Goal: Information Seeking & Learning: Learn about a topic

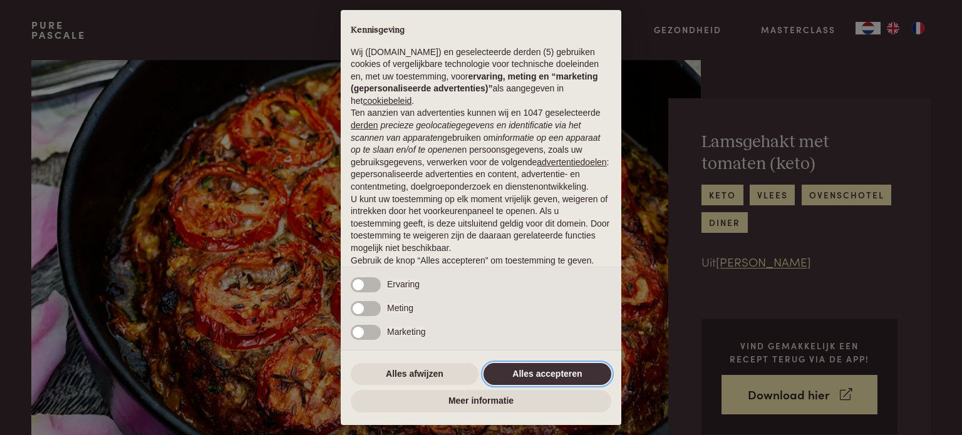
click at [541, 377] on button "Alles accepteren" at bounding box center [548, 374] width 128 height 23
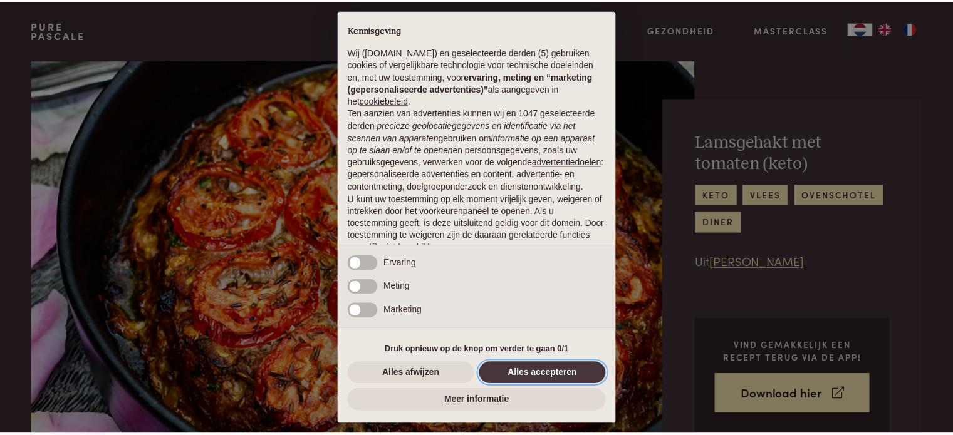
scroll to position [68, 0]
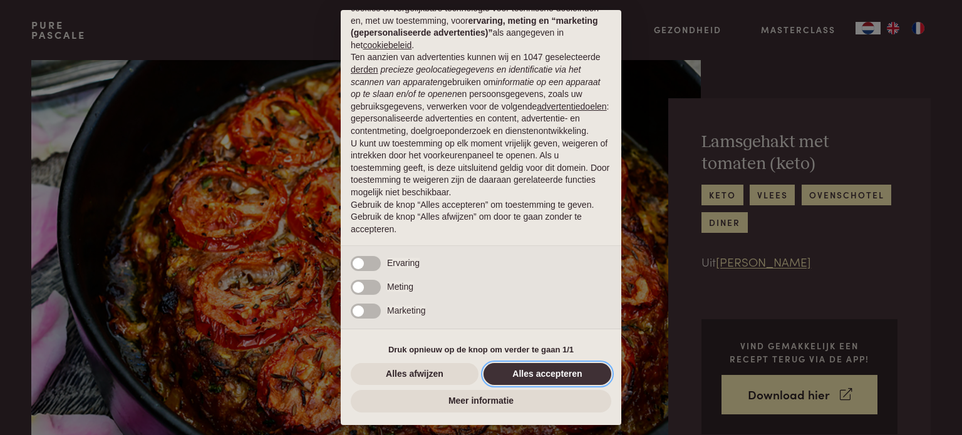
click at [553, 372] on button "Alles accepteren" at bounding box center [548, 374] width 128 height 23
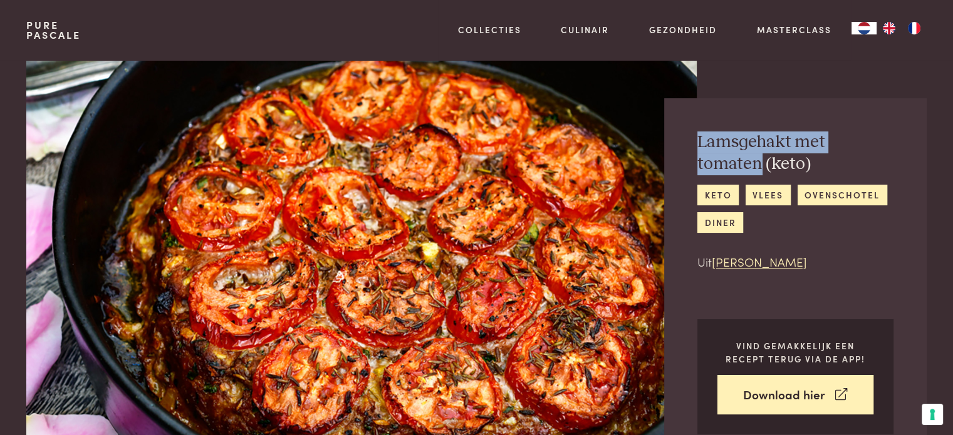
drag, startPoint x: 697, startPoint y: 145, endPoint x: 890, endPoint y: 153, distance: 192.5
click at [890, 153] on h2 "Lamsgehakt met tomaten (keto)" at bounding box center [795, 153] width 196 height 43
copy h2 "Lamsgehakt met tomaten"
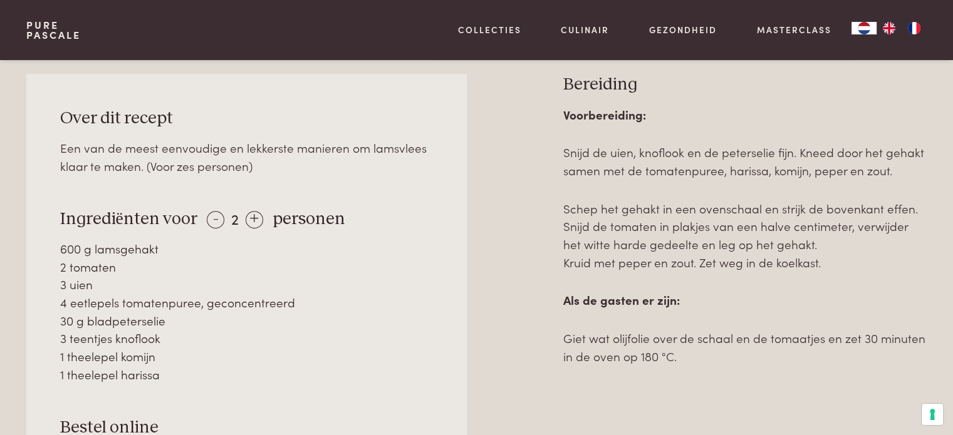
scroll to position [564, 0]
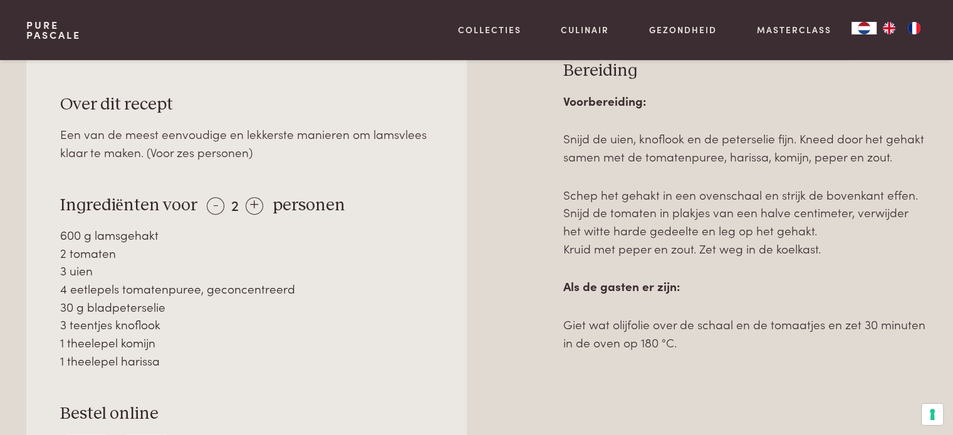
drag, startPoint x: 60, startPoint y: 237, endPoint x: 180, endPoint y: 363, distance: 174.6
click at [180, 363] on div "600 g lamsgehakt 2 tomaten 3 uien 4 eetlepels tomatenpuree, geconcentreerd 30 g…" at bounding box center [246, 298] width 373 height 144
copy div "600 g lamsgehakt 2 tomaten 3 uien 4 eetlepels tomatenpuree, geconcentreerd 30 g…"
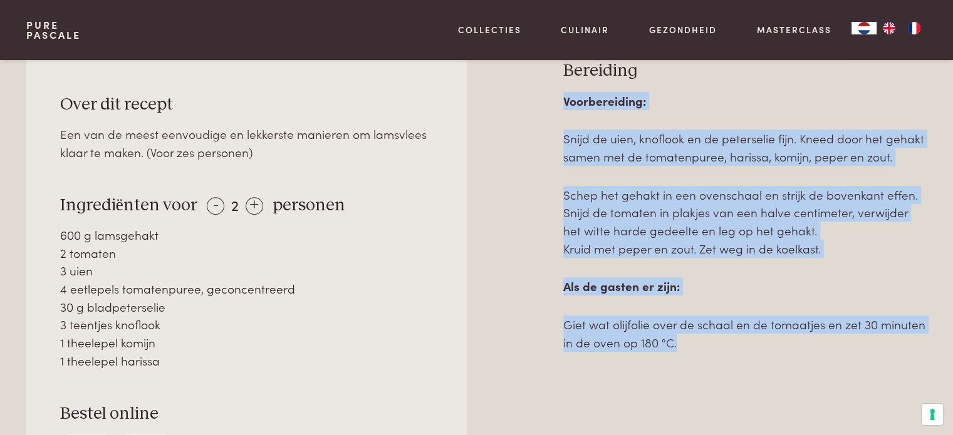
drag, startPoint x: 564, startPoint y: 100, endPoint x: 698, endPoint y: 348, distance: 282.0
click at [698, 348] on div "Voorbereiding: Snijd de uien, knoflook en de peterselie fijn. Kneed door het ge…" at bounding box center [744, 221] width 363 height 259
copy div "Voorbereiding: Snijd de uien, knoflook en de peterselie fijn. Kneed door het ge…"
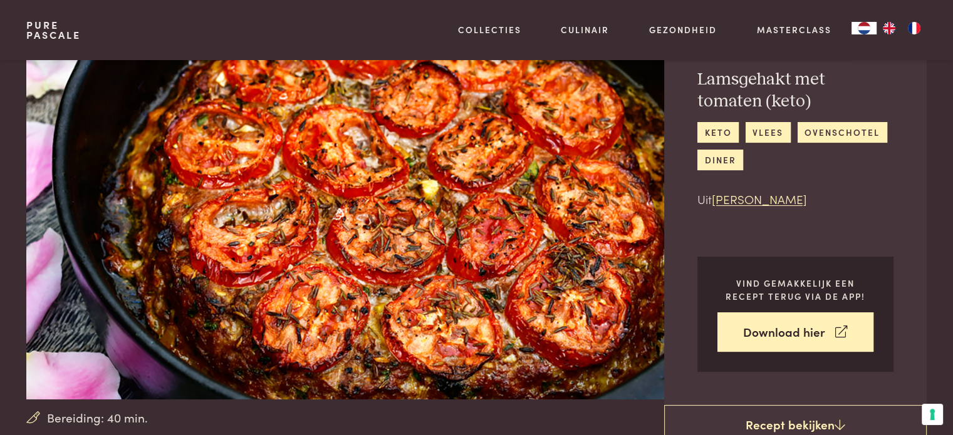
scroll to position [0, 0]
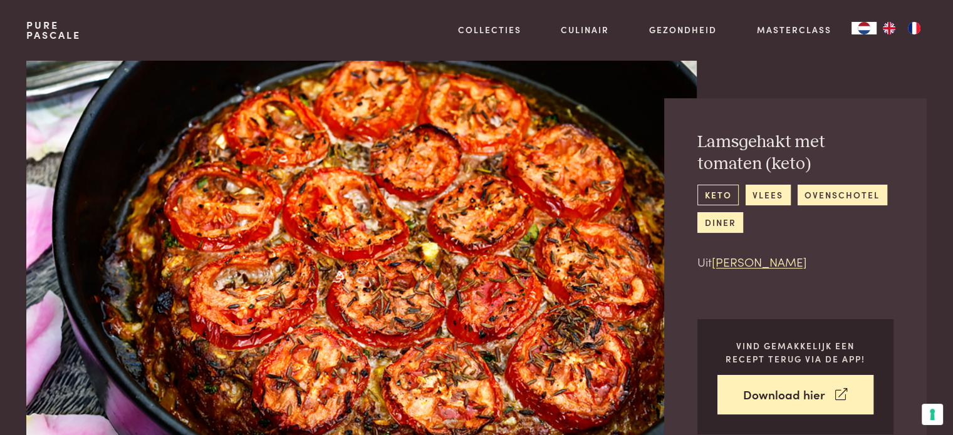
click at [714, 195] on link "keto" at bounding box center [717, 195] width 41 height 21
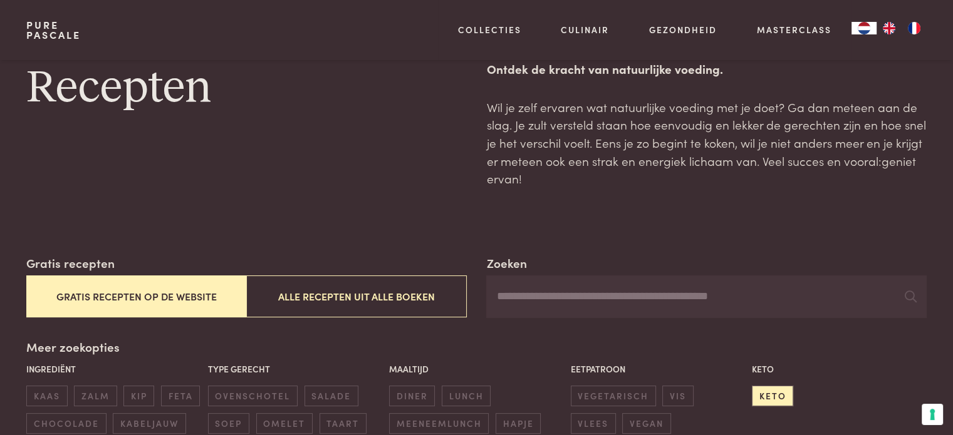
scroll to position [63, 0]
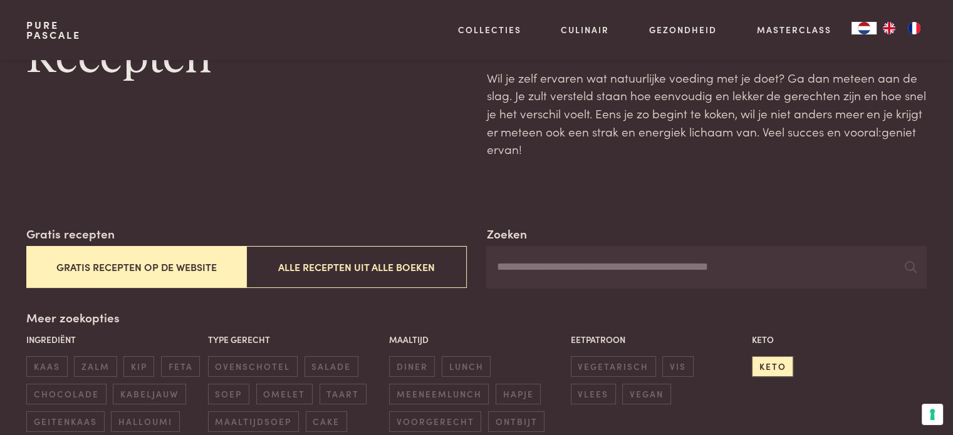
click at [506, 274] on input "Zoeken" at bounding box center [706, 267] width 440 height 43
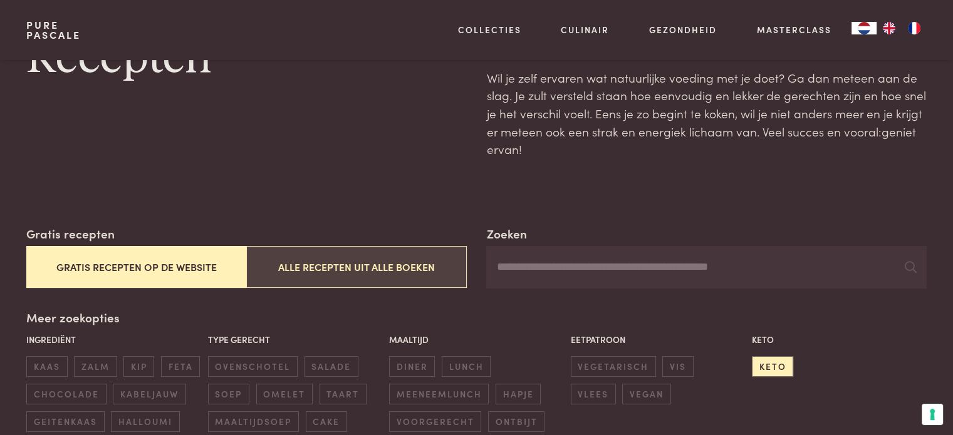
click at [289, 273] on button "Alle recepten uit alle boeken" at bounding box center [356, 267] width 220 height 42
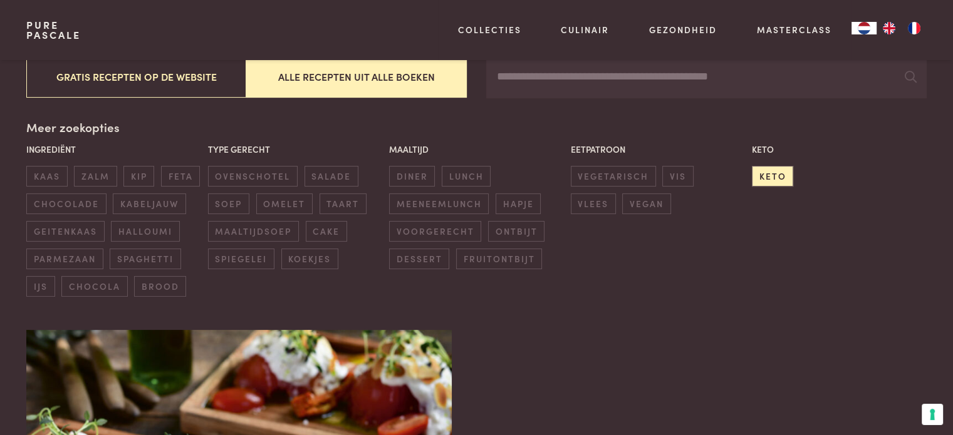
scroll to position [288, 0]
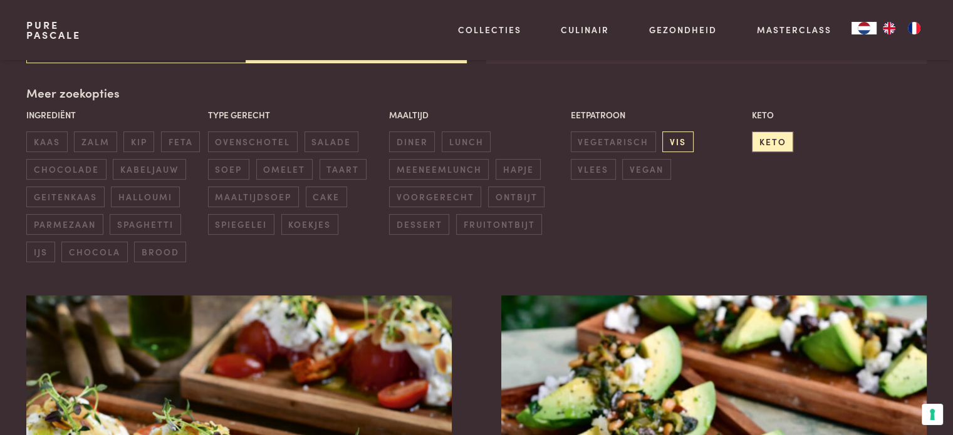
click at [681, 145] on span "vis" at bounding box center [677, 142] width 31 height 21
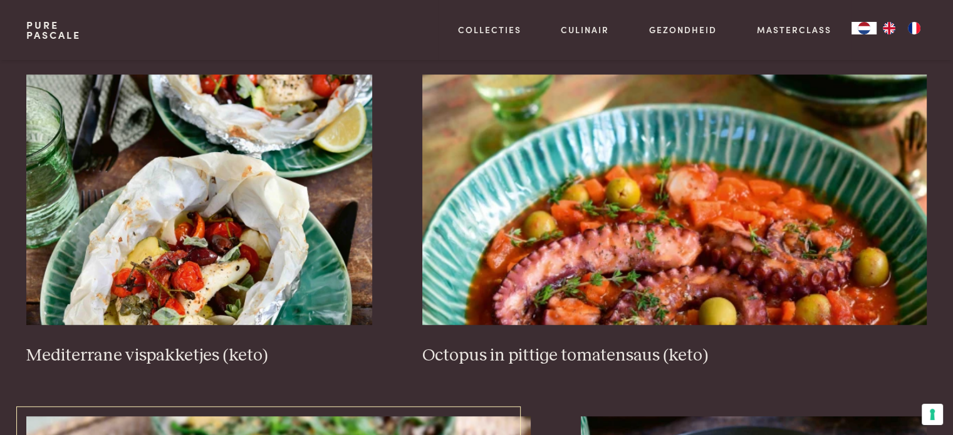
scroll to position [851, 0]
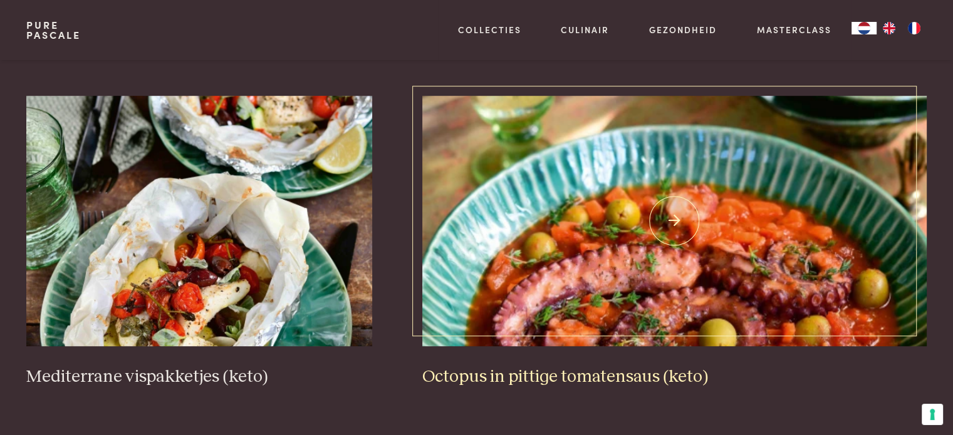
click at [569, 273] on img at bounding box center [674, 221] width 504 height 251
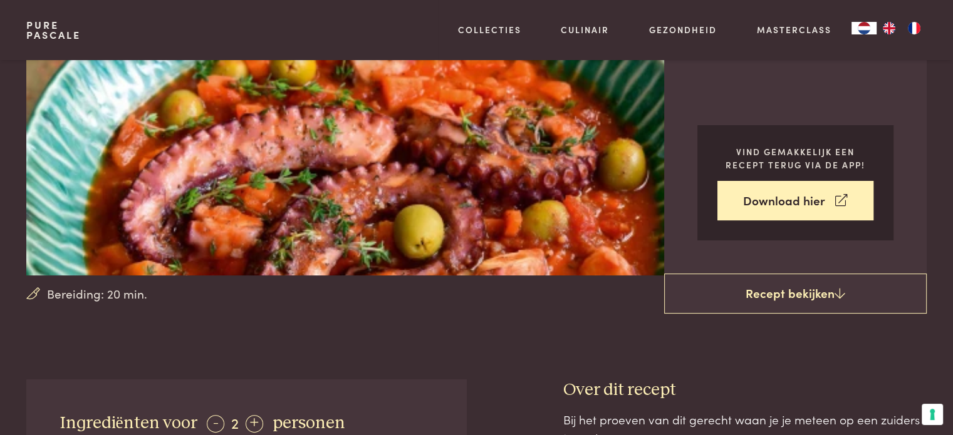
scroll to position [188, 0]
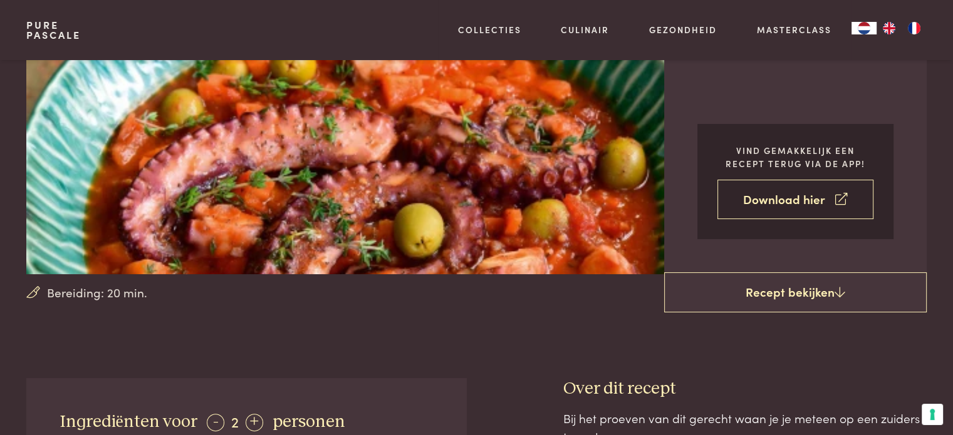
click at [794, 202] on link "Download hier" at bounding box center [795, 199] width 156 height 39
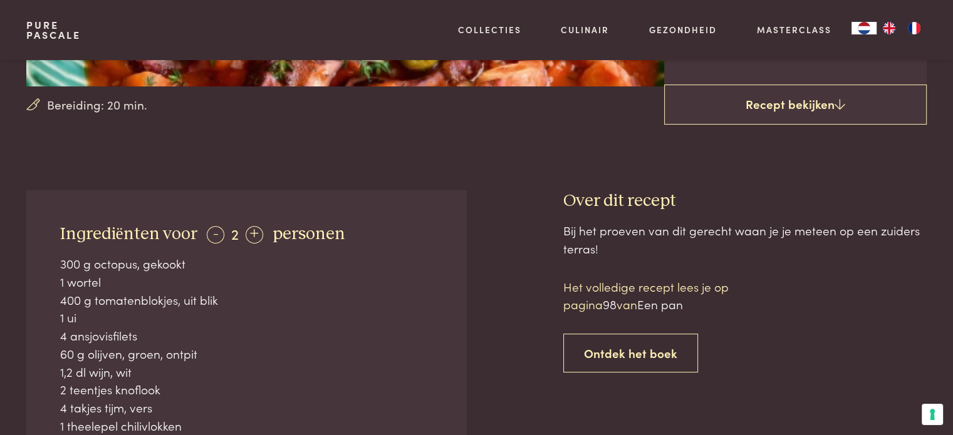
scroll to position [313, 0]
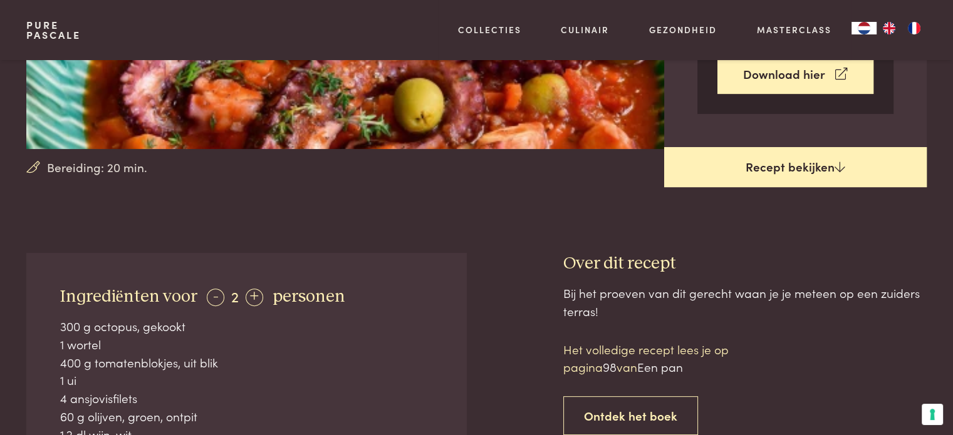
click at [800, 159] on link "Recept bekijken" at bounding box center [795, 167] width 262 height 40
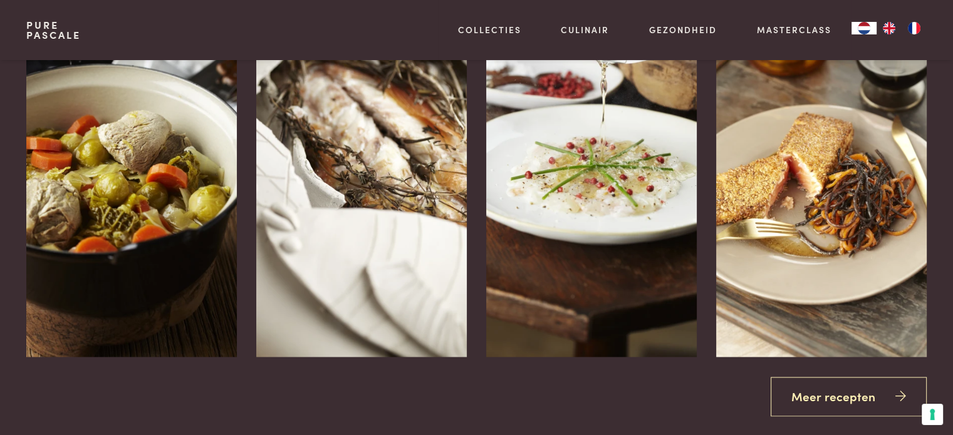
scroll to position [1819, 0]
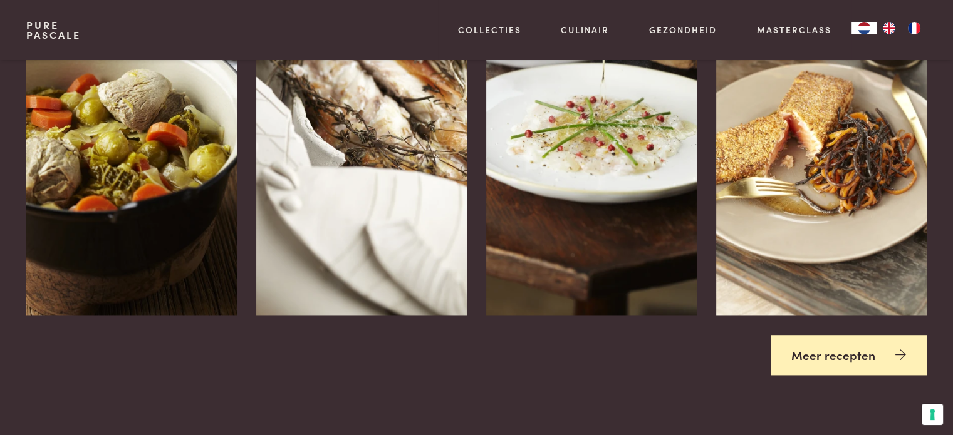
click at [862, 368] on link "Meer recepten" at bounding box center [849, 355] width 156 height 39
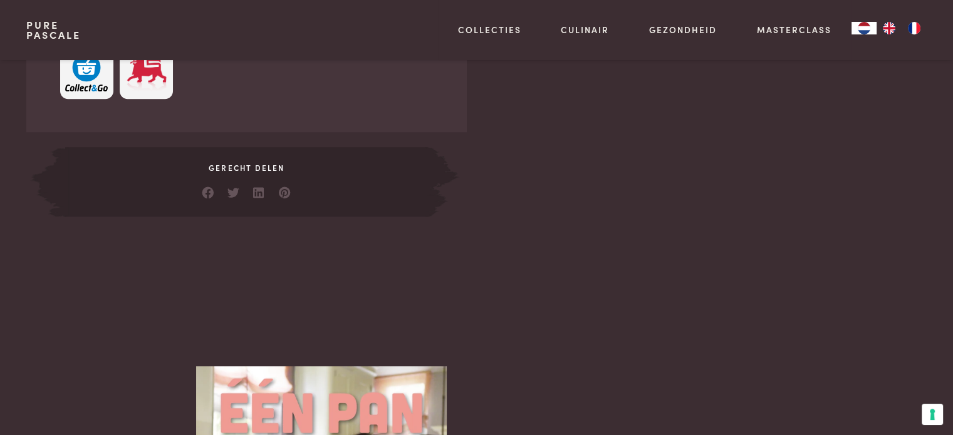
scroll to position [692, 0]
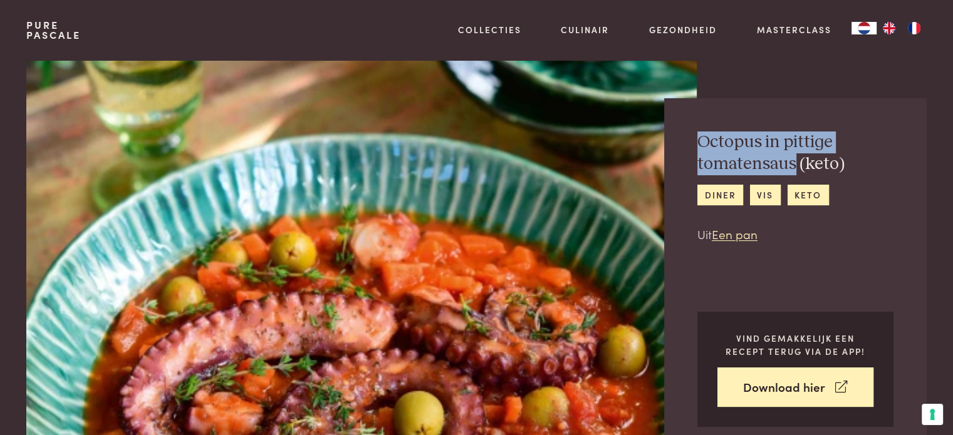
drag, startPoint x: 687, startPoint y: 145, endPoint x: 794, endPoint y: 164, distance: 108.9
click at [794, 164] on div "Octopus in pittige tomatensaus (keto) diner vis keto Uit Een pan Vind gemakkeli…" at bounding box center [795, 279] width 262 height 362
copy h2 "Octopus in pittige tomatensaus"
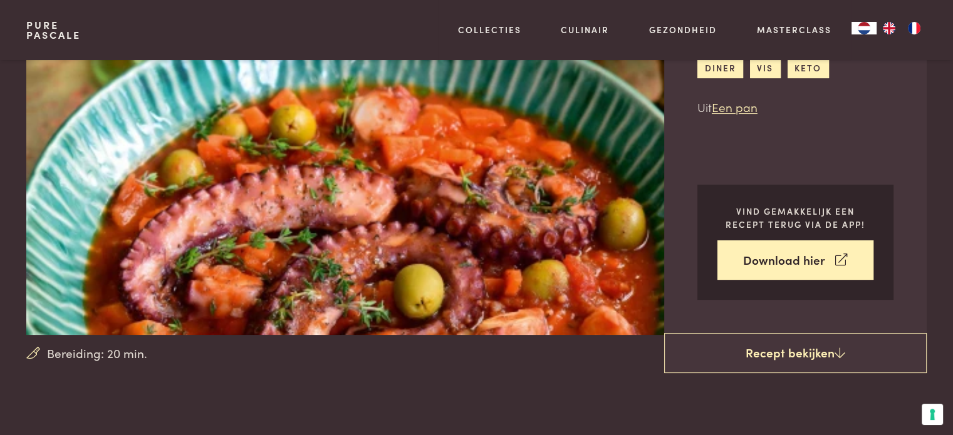
scroll to position [125, 0]
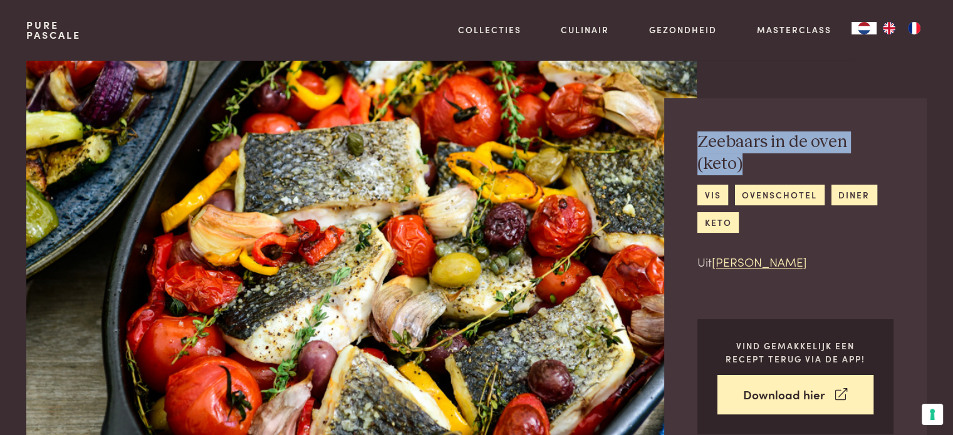
drag, startPoint x: 686, startPoint y: 142, endPoint x: 899, endPoint y: 143, distance: 213.0
click at [899, 143] on div "Zeebaars in de oven (keto) vis ovenschotel diner keto Uit Chez Pascale Vind gem…" at bounding box center [795, 283] width 262 height 370
click at [702, 142] on h2 "Zeebaars in de oven (keto)" at bounding box center [795, 153] width 196 height 43
drag, startPoint x: 699, startPoint y: 142, endPoint x: 846, endPoint y: 142, distance: 147.8
click at [846, 142] on h2 "Zeebaars in de oven (keto)" at bounding box center [795, 153] width 196 height 43
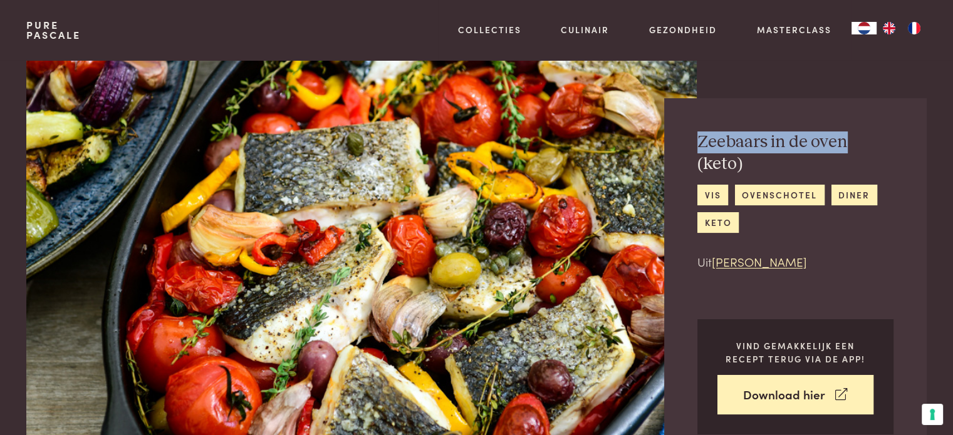
copy h2 "Zeebaars in de oven"
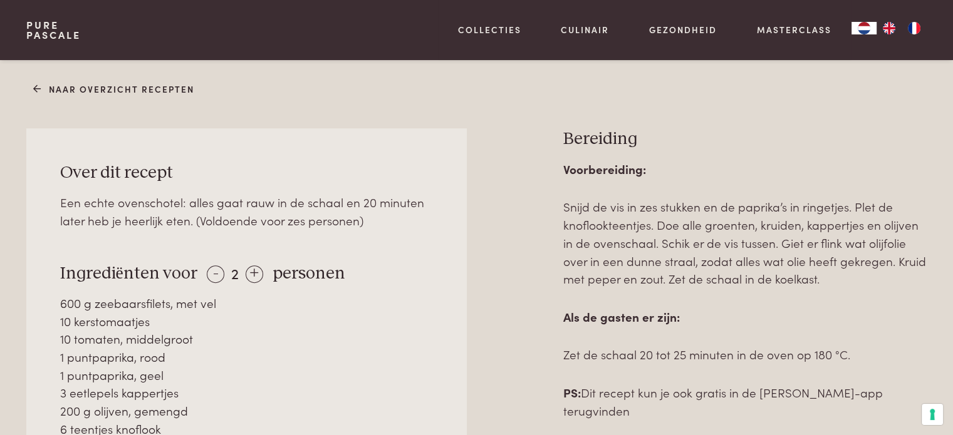
scroll to position [501, 0]
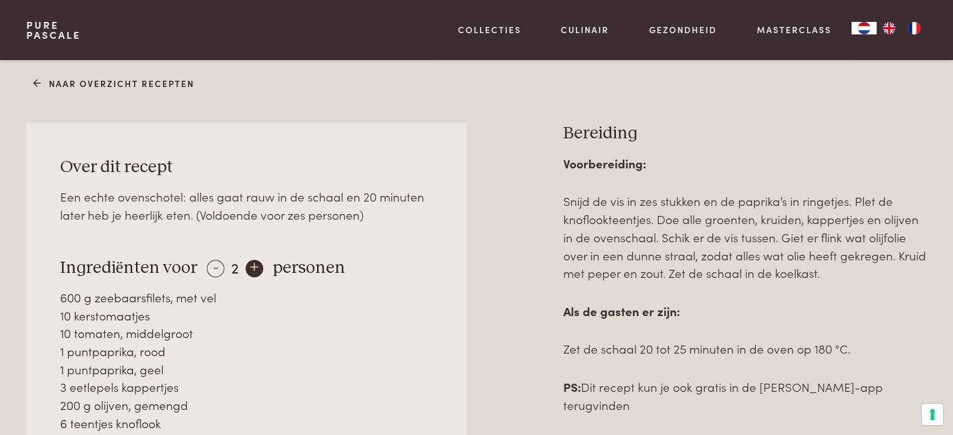
click at [251, 261] on div "+" at bounding box center [255, 269] width 18 height 18
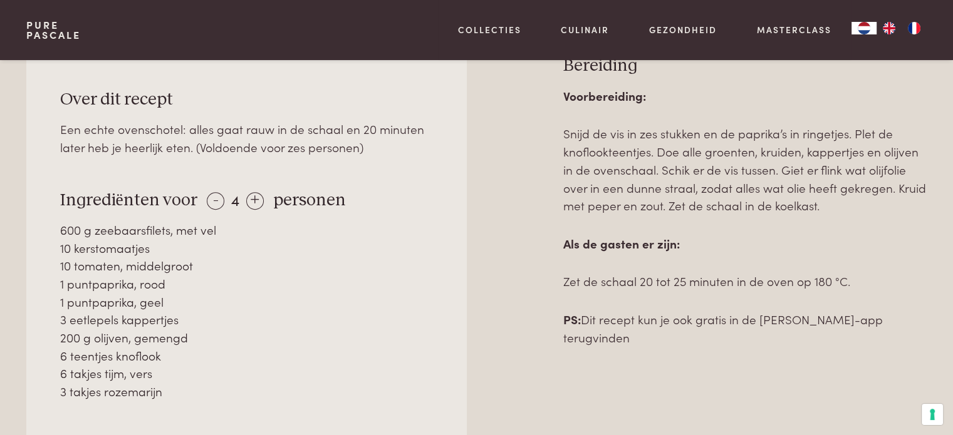
scroll to position [564, 0]
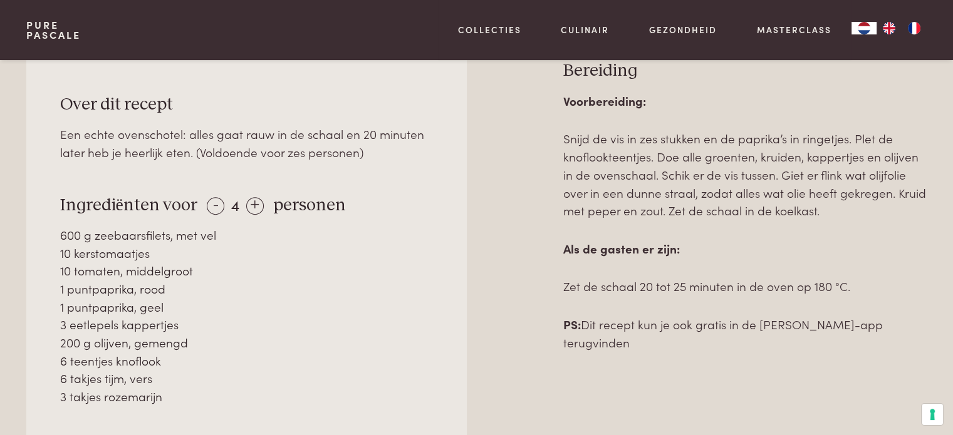
click at [257, 316] on div "3 eetlepels kappertjes" at bounding box center [246, 325] width 373 height 18
click at [150, 228] on div "600 g zeebaarsfilets, met vel" at bounding box center [246, 235] width 373 height 18
click at [210, 202] on div "-" at bounding box center [216, 206] width 18 height 18
drag, startPoint x: 47, startPoint y: 229, endPoint x: 213, endPoint y: 384, distance: 227.4
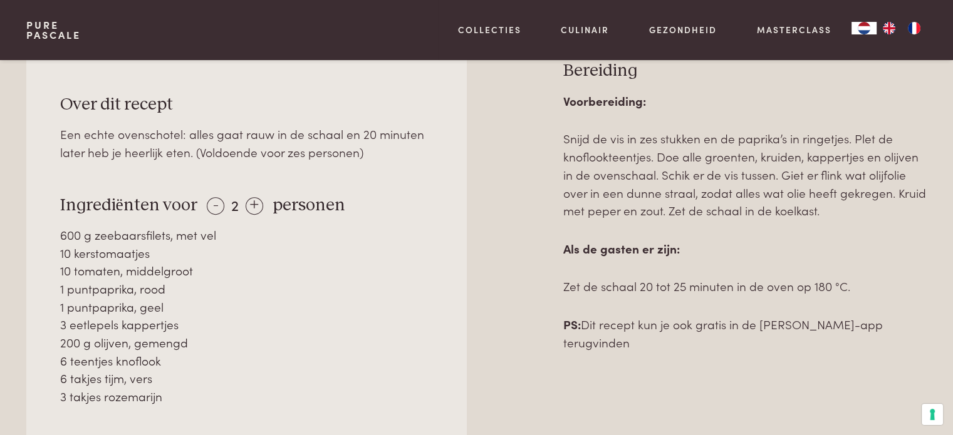
click at [223, 392] on div "Over dit recept Een echte ovenschotel: alles gaat rauw in de schaal en 20 minut…" at bounding box center [246, 308] width 440 height 497
copy div "600 g zeebaarsfilets, met vel 10 kerstomaatjes 10 tomaten, middelgroot 1 puntpa…"
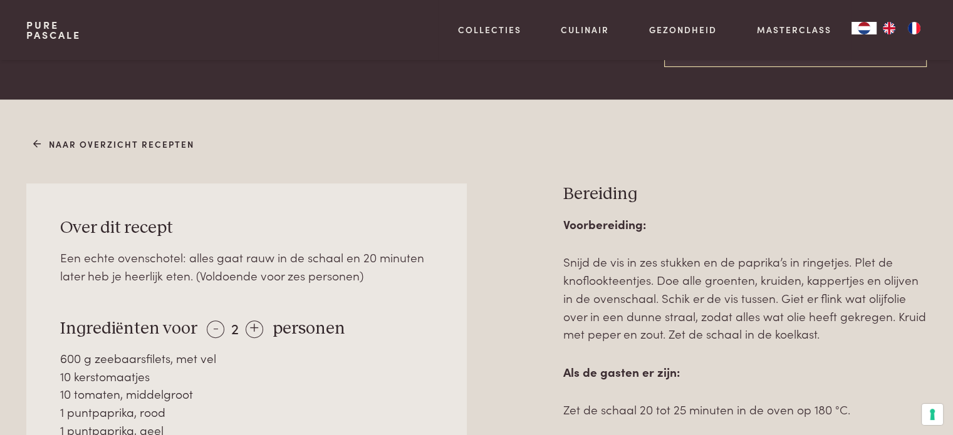
scroll to position [439, 0]
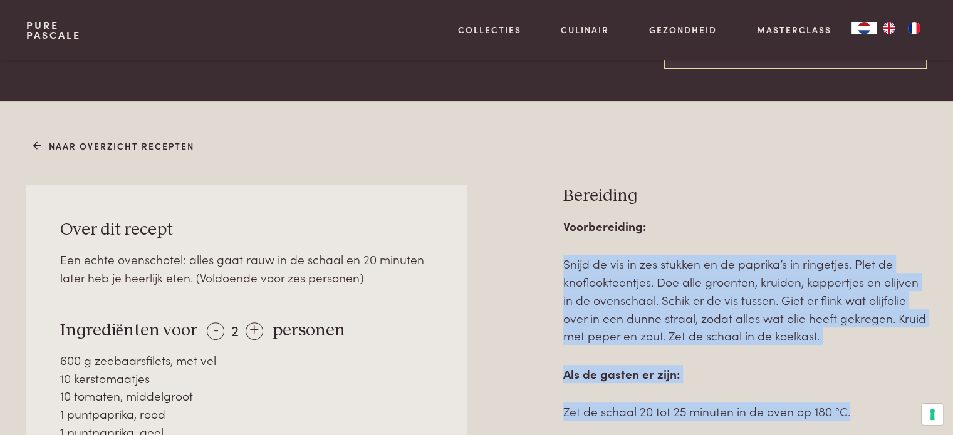
drag, startPoint x: 563, startPoint y: 257, endPoint x: 833, endPoint y: 403, distance: 306.7
click at [853, 410] on div "Voorbereiding: Snijd de vis in zes stukken en de paprika’s in ringetjes. Plet d…" at bounding box center [744, 346] width 363 height 259
copy div "Snijd de vis in zes stukken en de paprika’s in ringetjes. Plet de knoflookteent…"
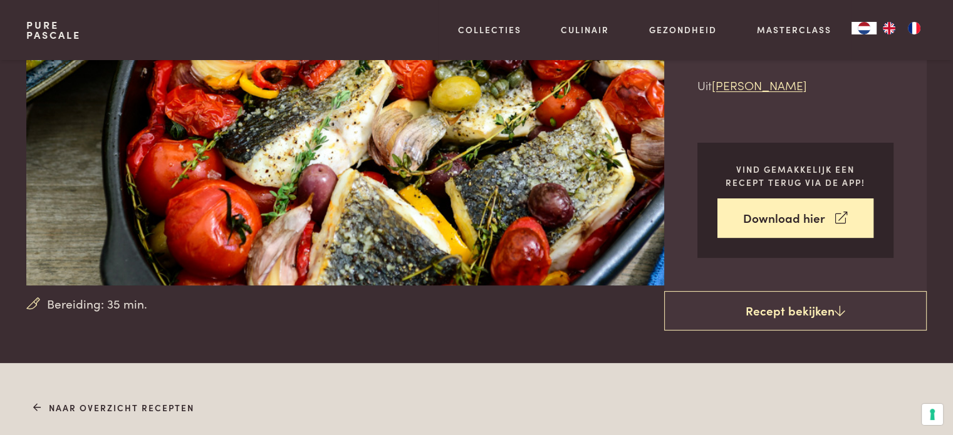
scroll to position [0, 0]
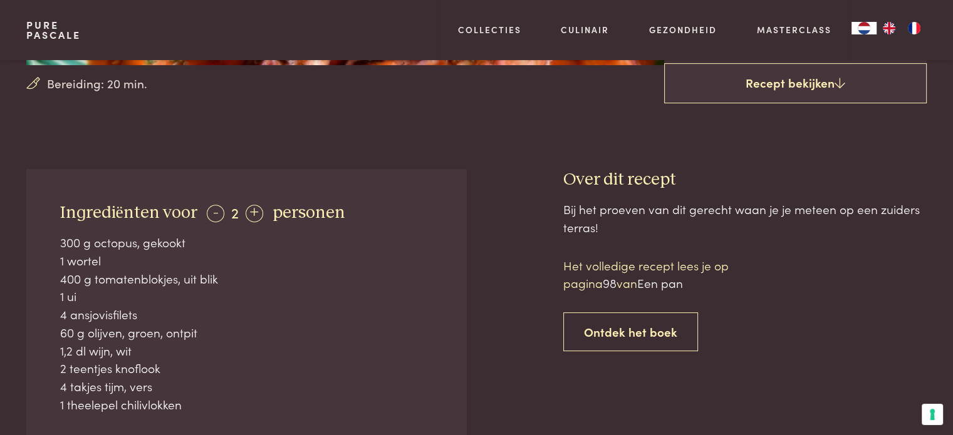
scroll to position [376, 0]
